Goal: Purchase product/service

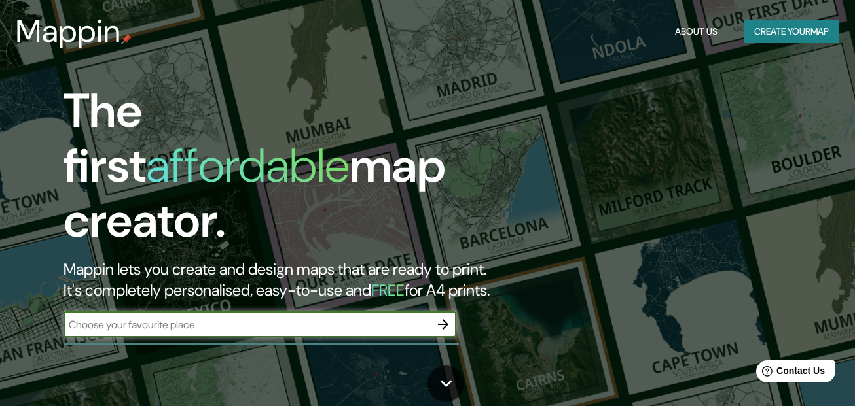
click at [212, 317] on input "text" at bounding box center [246, 324] width 366 height 15
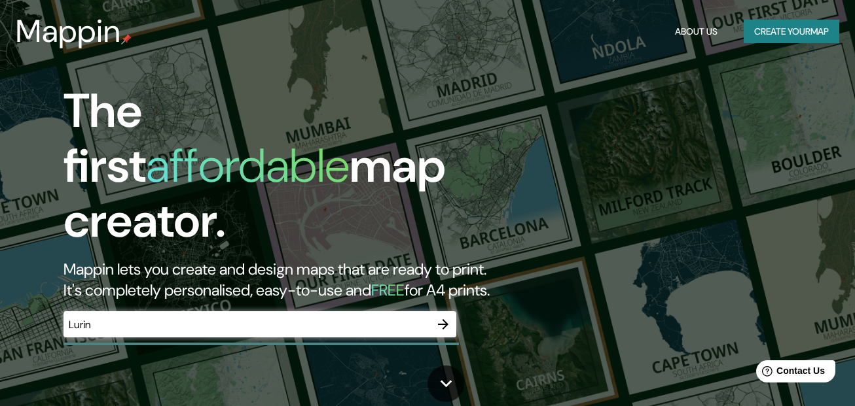
click at [294, 311] on div "Lurin ​" at bounding box center [259, 324] width 393 height 26
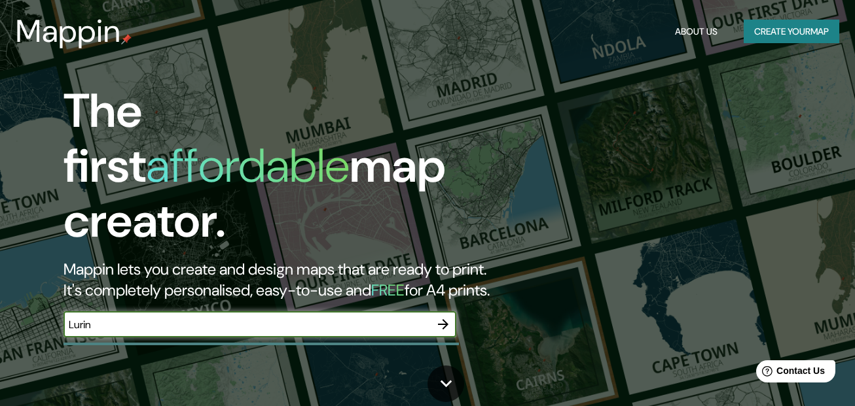
click at [294, 311] on div "Lurin ​" at bounding box center [259, 324] width 393 height 26
type input "L"
type input "[GEOGRAPHIC_DATA]"
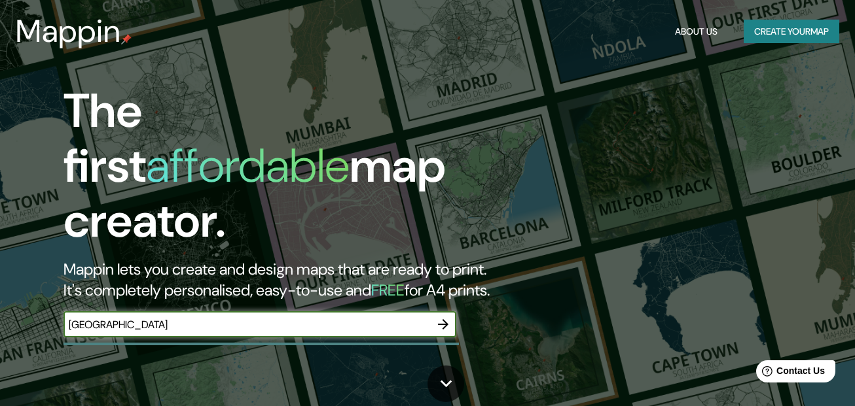
click at [446, 317] on icon "button" at bounding box center [443, 325] width 16 height 16
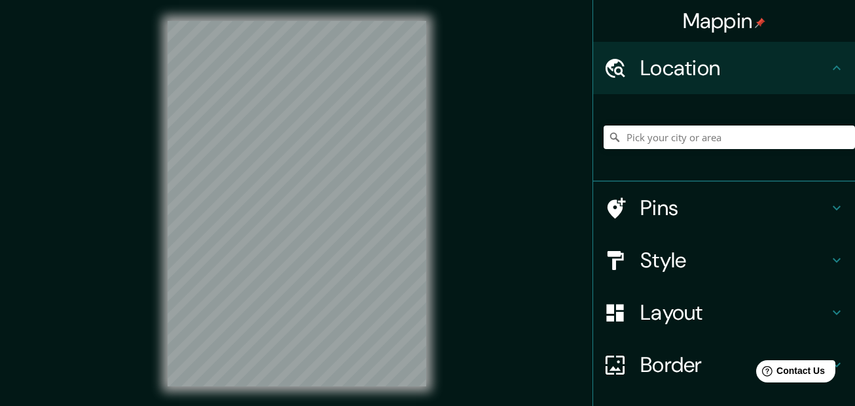
scroll to position [22, 0]
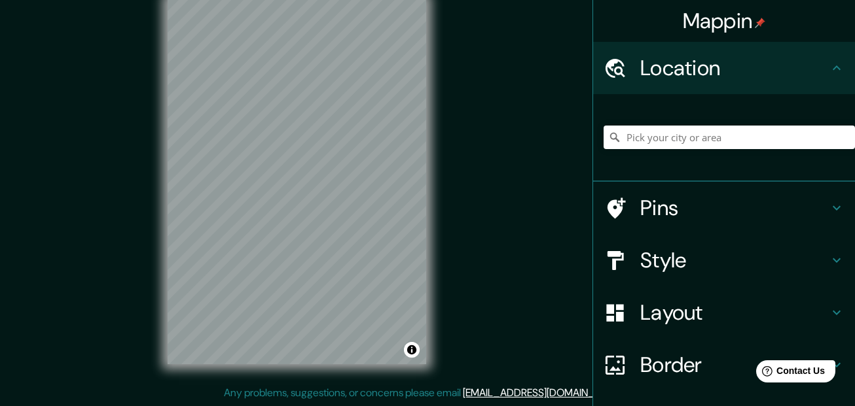
click at [581, 271] on div "Mappin Location Pins Style Layout Border Choose a border. Hint : you can make l…" at bounding box center [427, 192] width 855 height 429
